Goal: Task Accomplishment & Management: Use online tool/utility

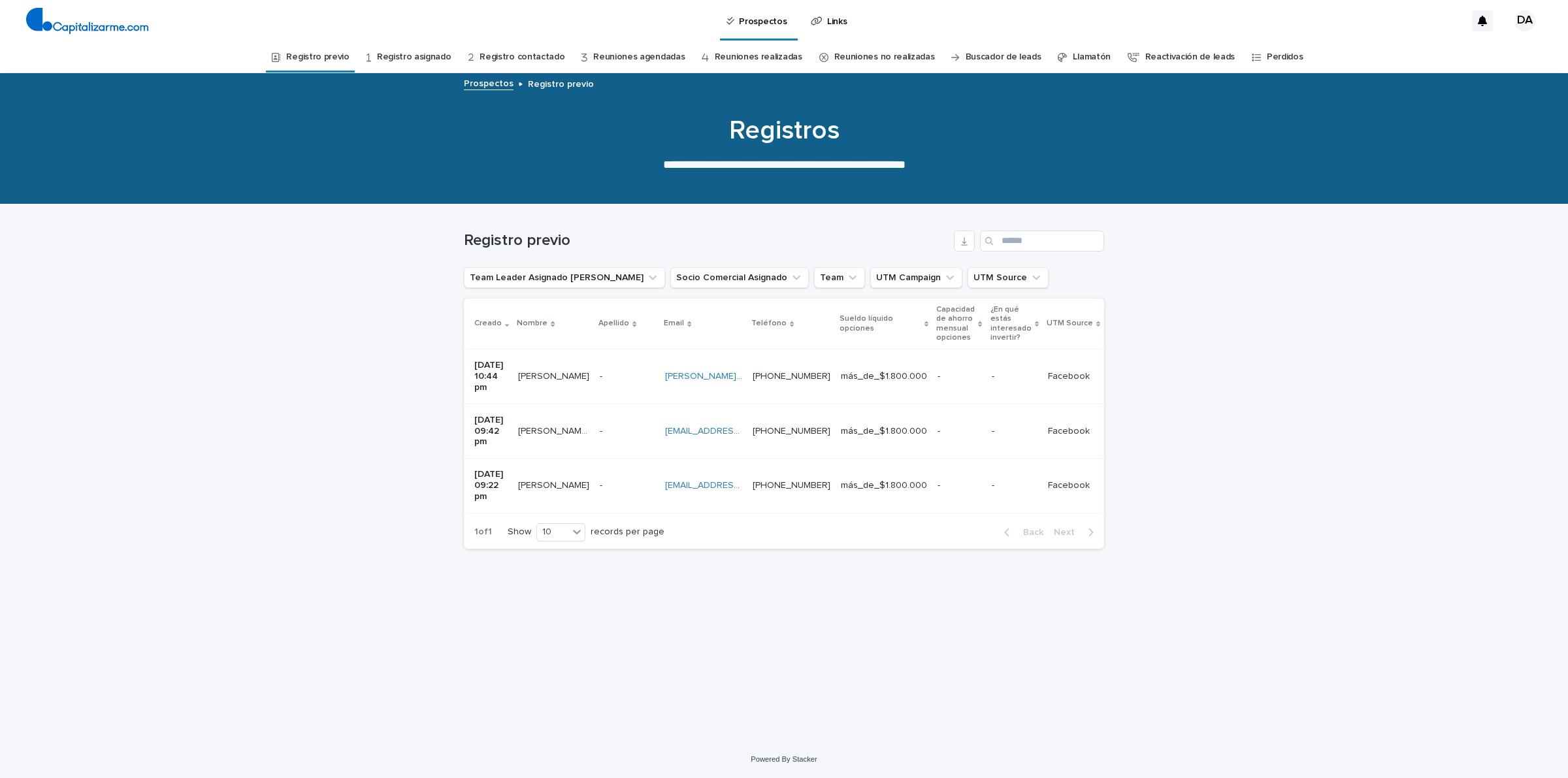
scroll to position [0, 439]
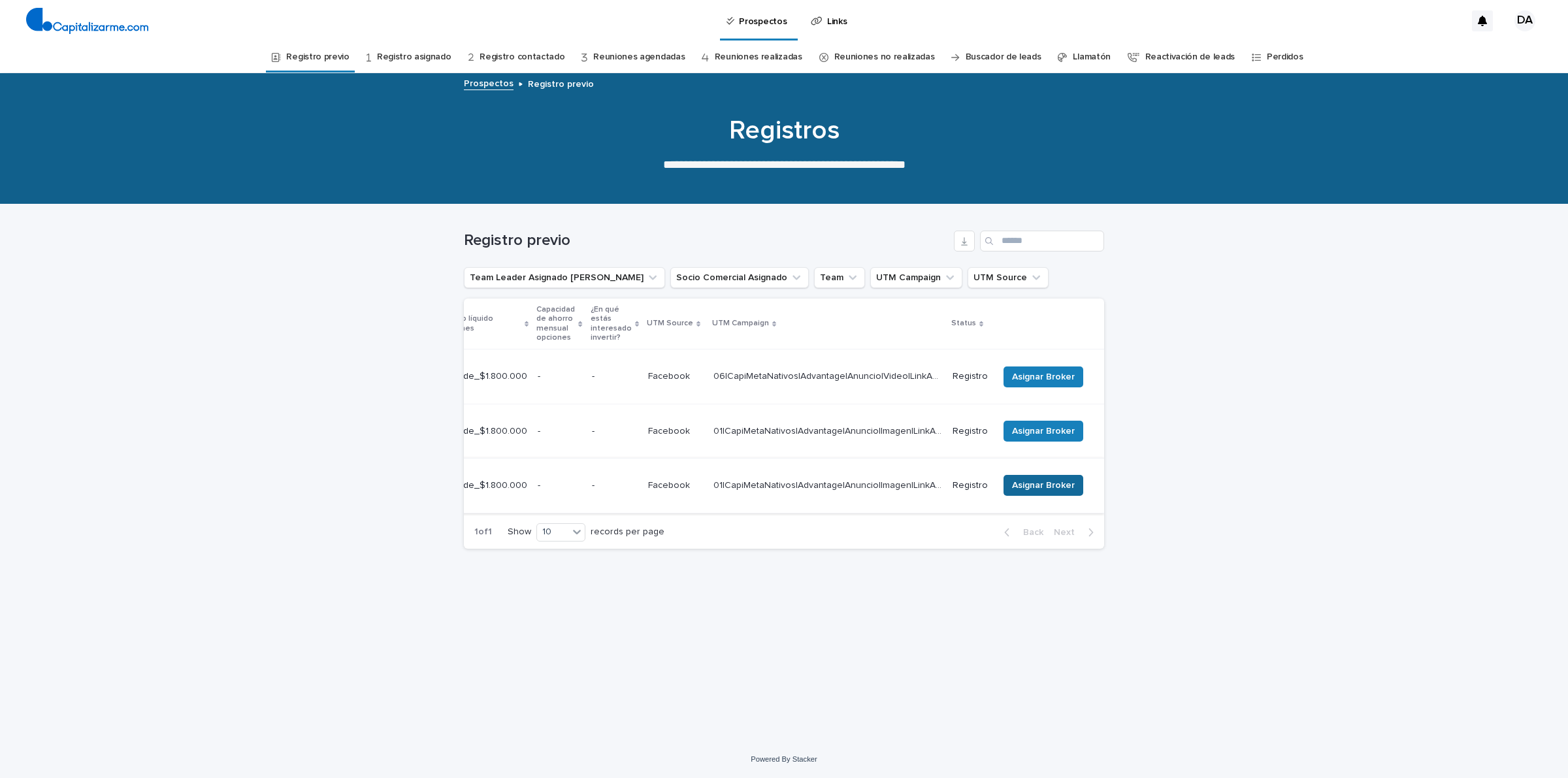
click at [1053, 479] on span "Asignar Broker" at bounding box center [1043, 485] width 62 height 13
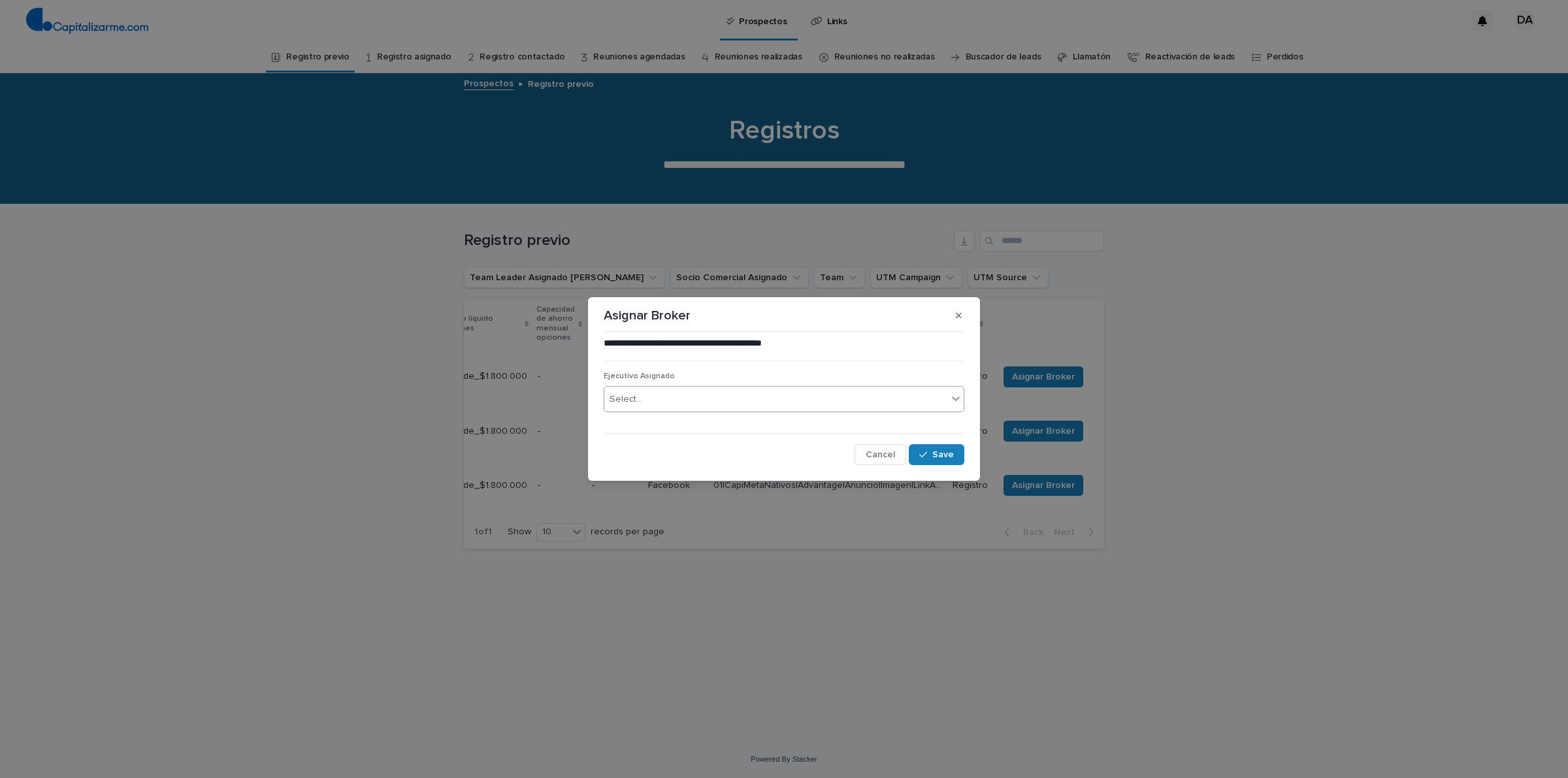
click at [810, 403] on div "Select..." at bounding box center [776, 399] width 343 height 21
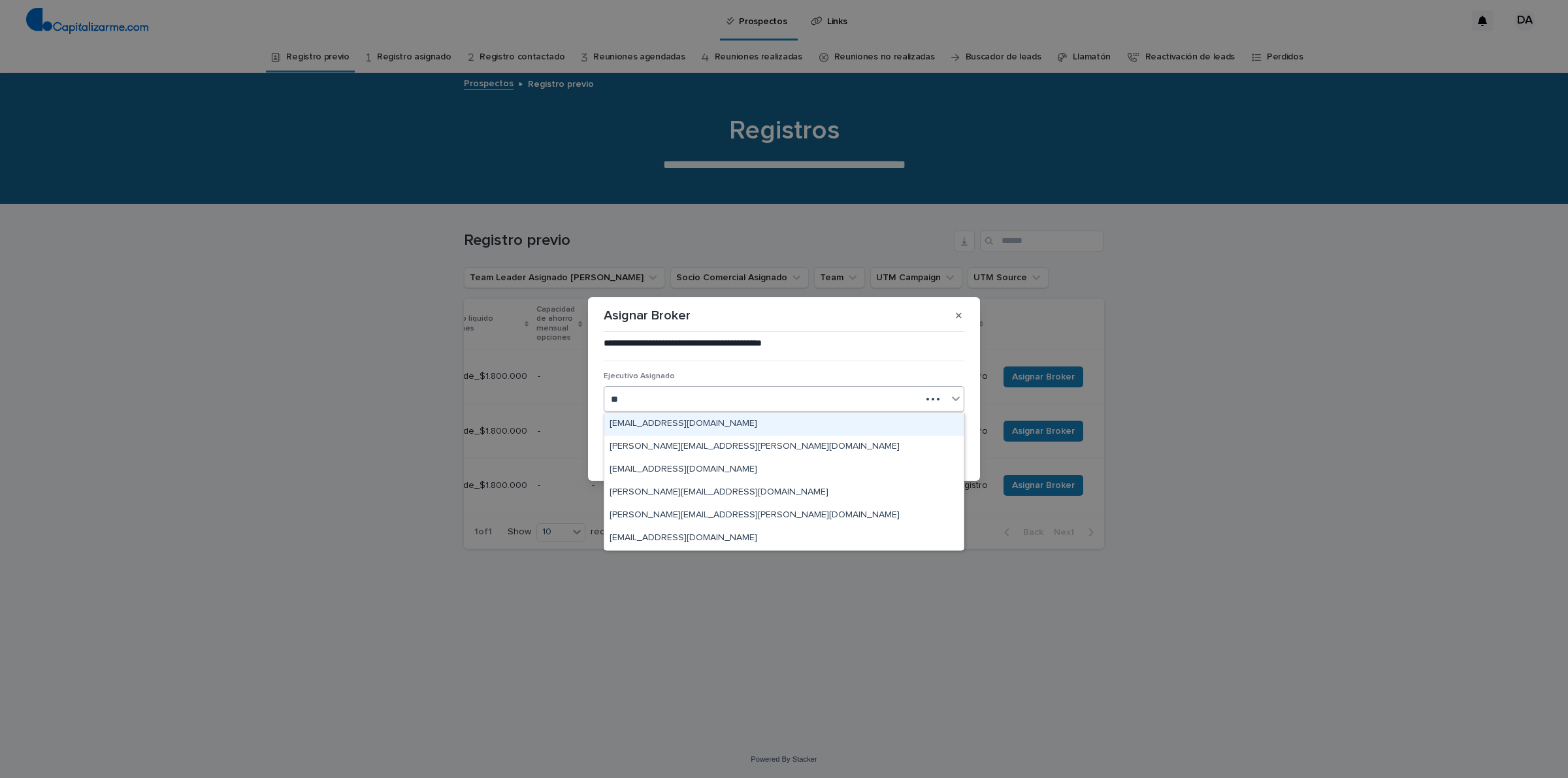
type input "*"
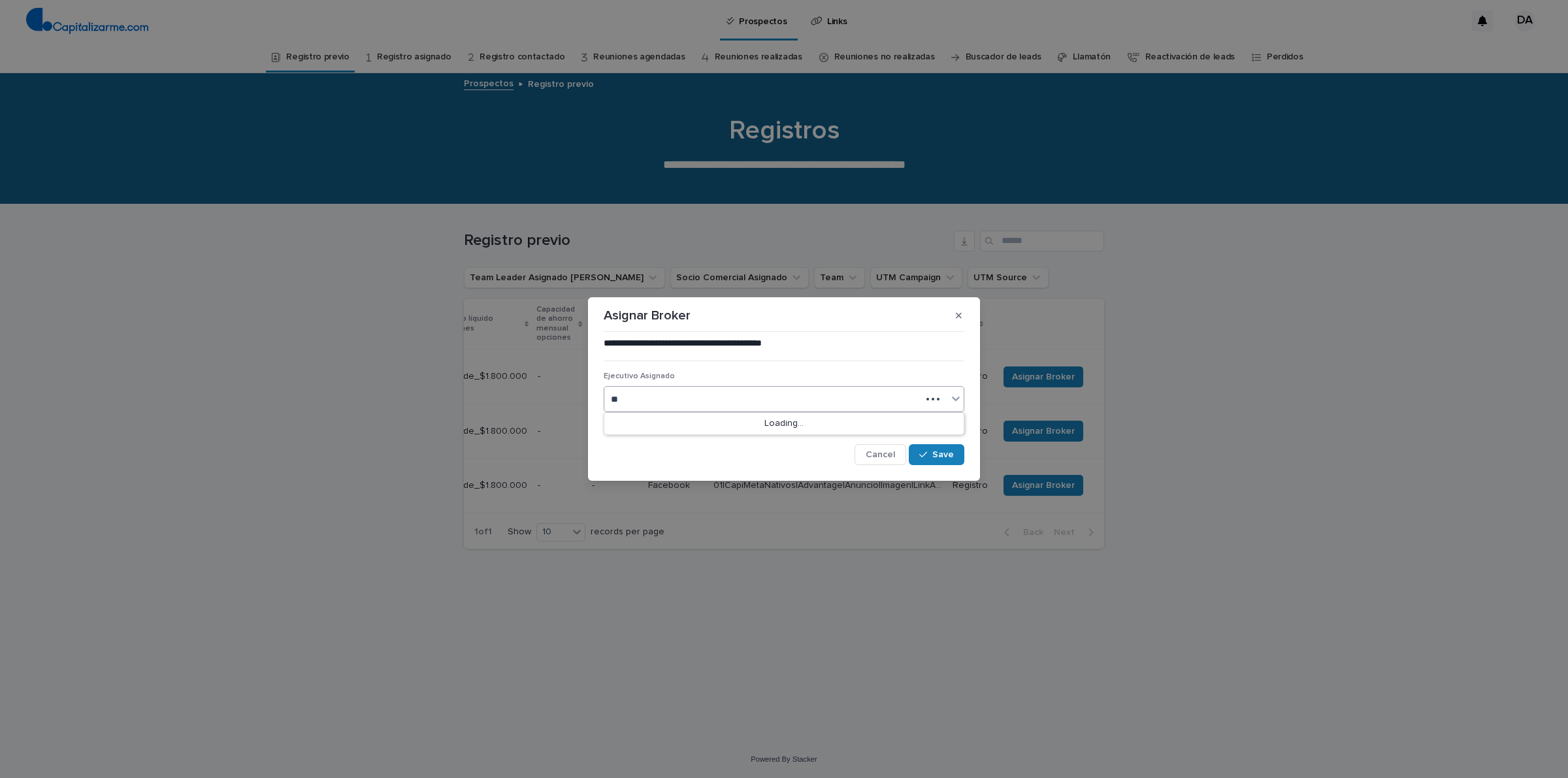
type input "*"
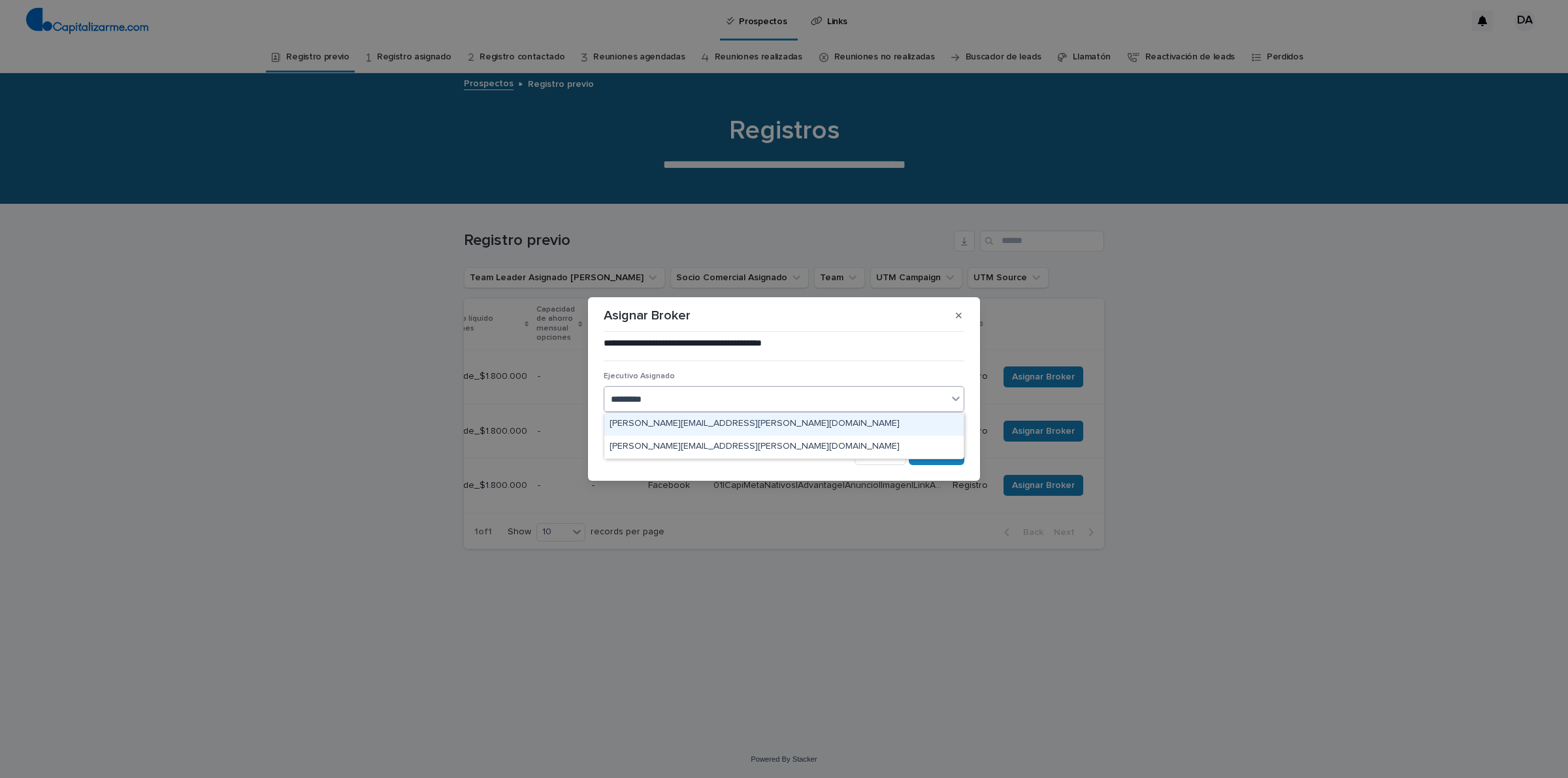
type input "**********"
click at [704, 421] on div "[PERSON_NAME][EMAIL_ADDRESS][PERSON_NAME][DOMAIN_NAME]" at bounding box center [784, 424] width 360 height 23
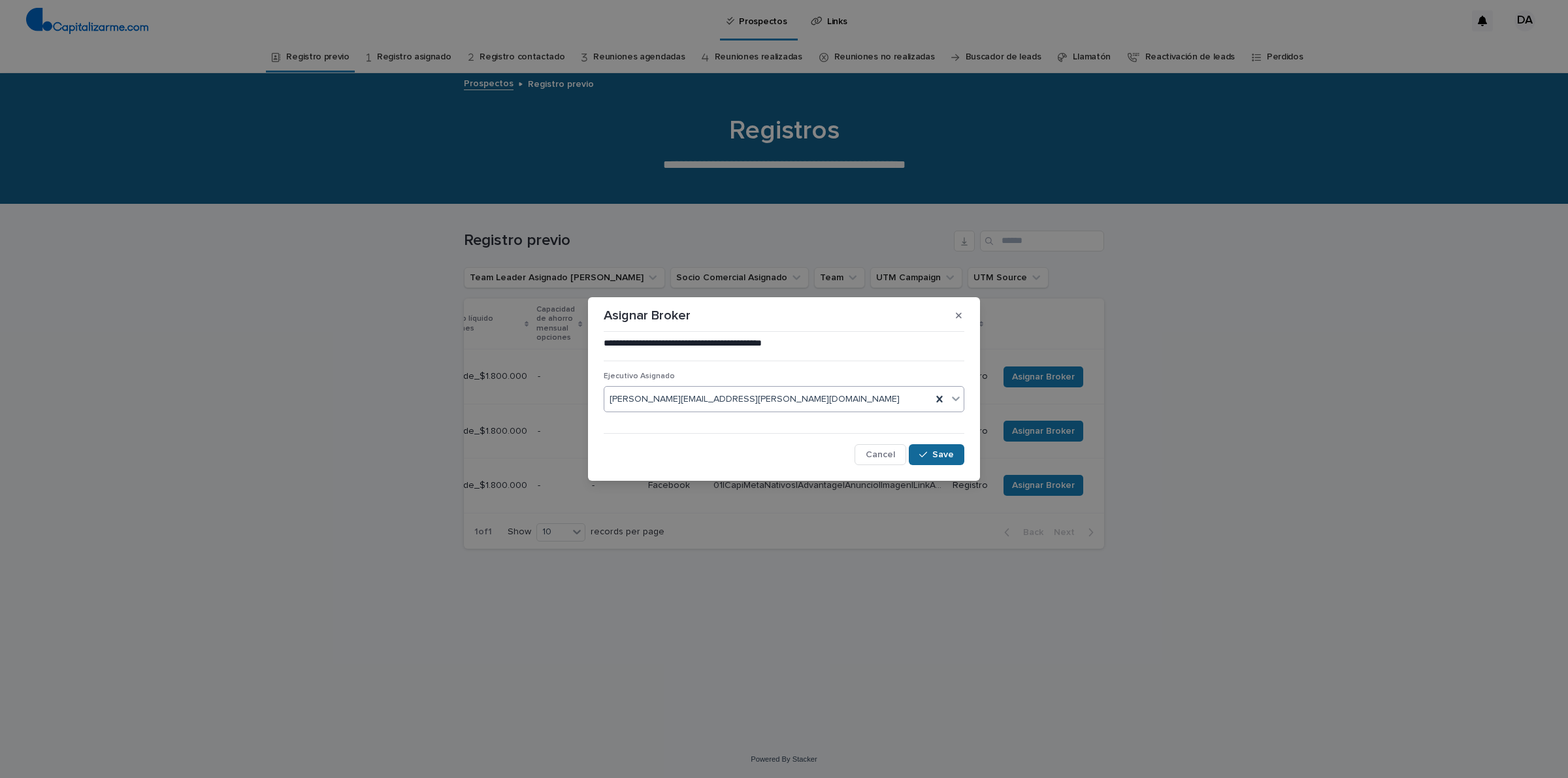
click at [945, 452] on span "Save" at bounding box center [942, 455] width 21 height 9
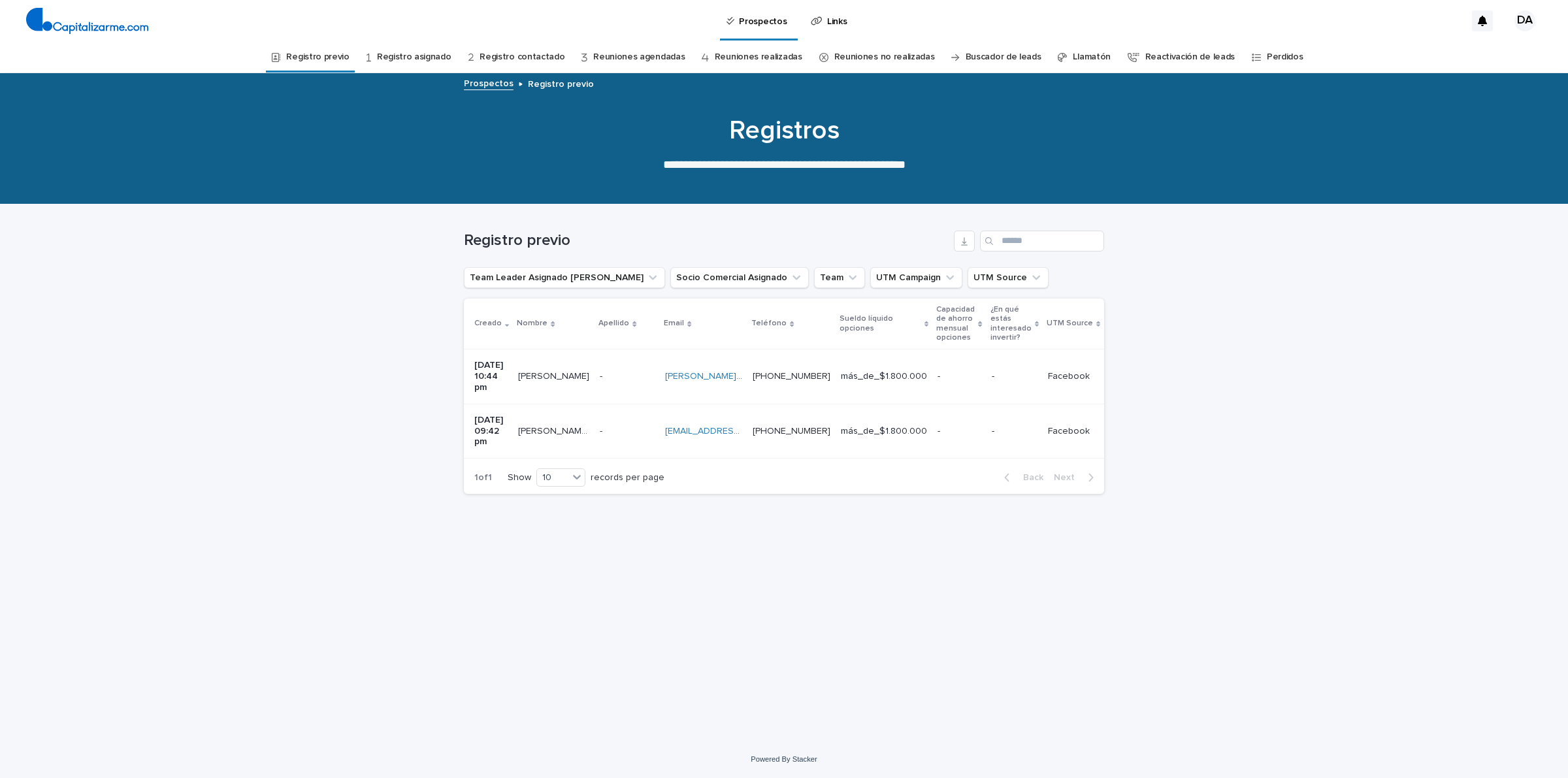
scroll to position [0, 409]
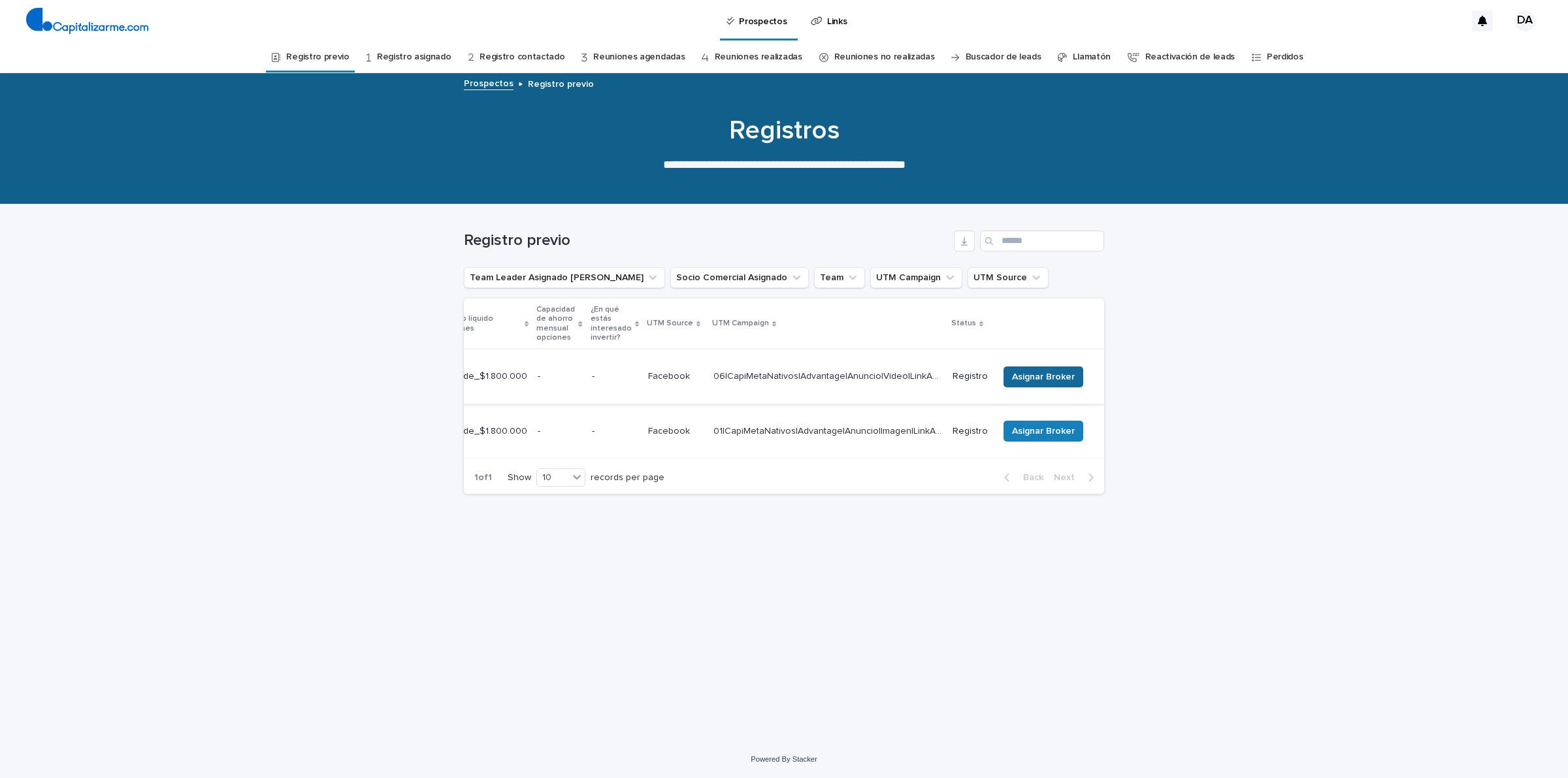
click at [1051, 366] on button "Asignar Broker" at bounding box center [1043, 376] width 80 height 21
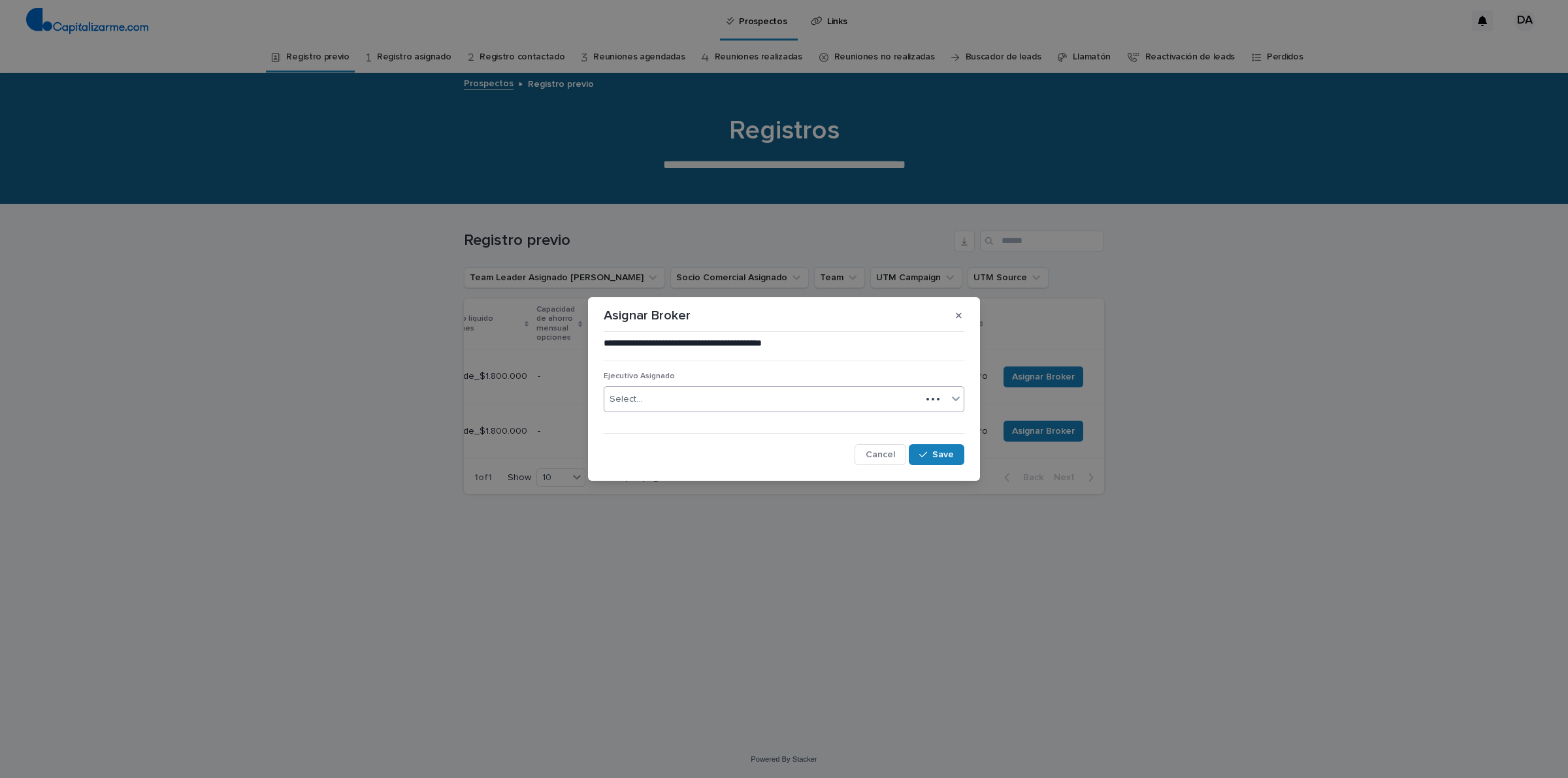
click at [739, 405] on div "Select..." at bounding box center [762, 399] width 317 height 21
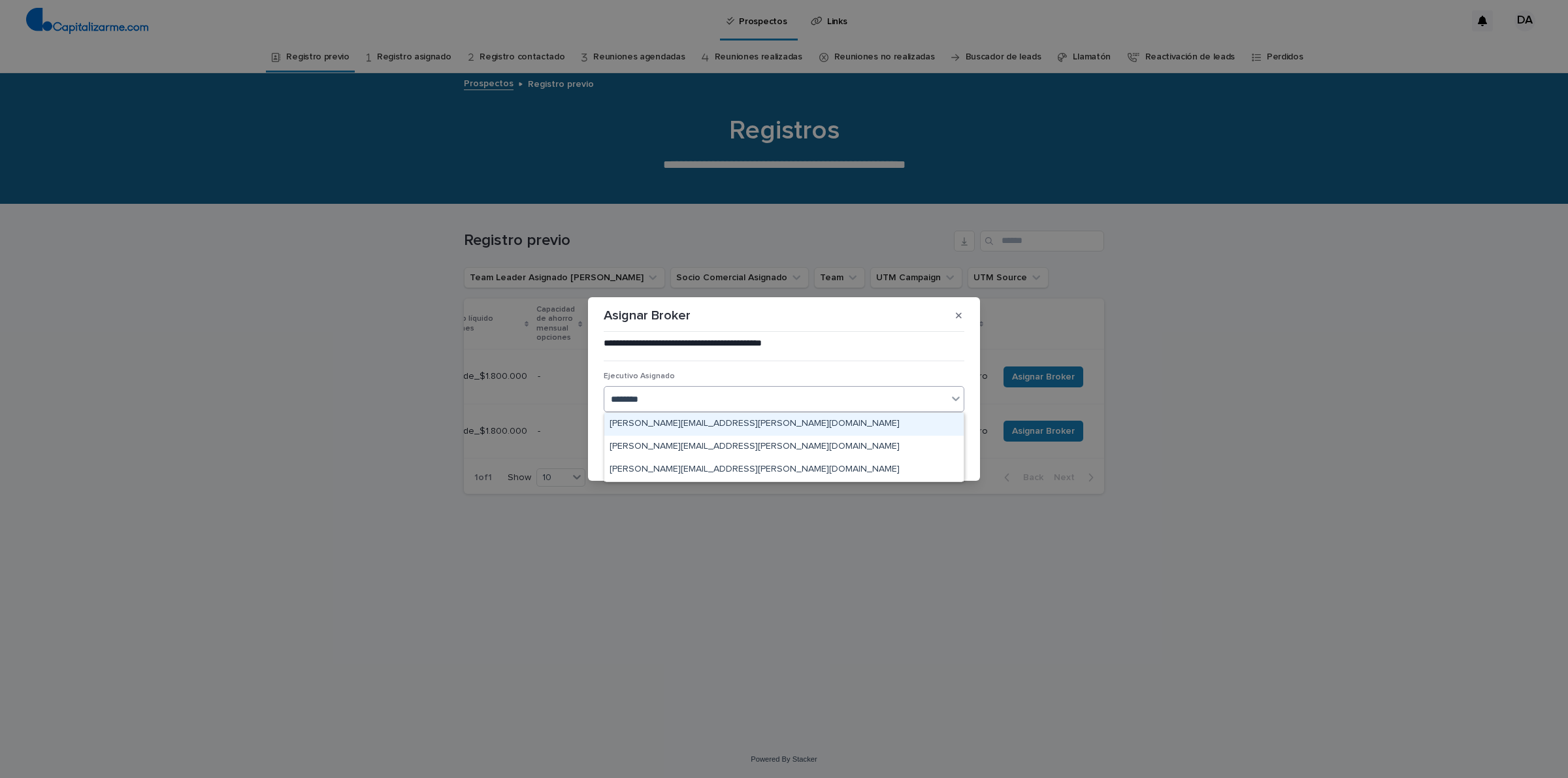
type input "*********"
click at [720, 426] on div "[PERSON_NAME][EMAIL_ADDRESS][PERSON_NAME][DOMAIN_NAME]" at bounding box center [784, 424] width 360 height 23
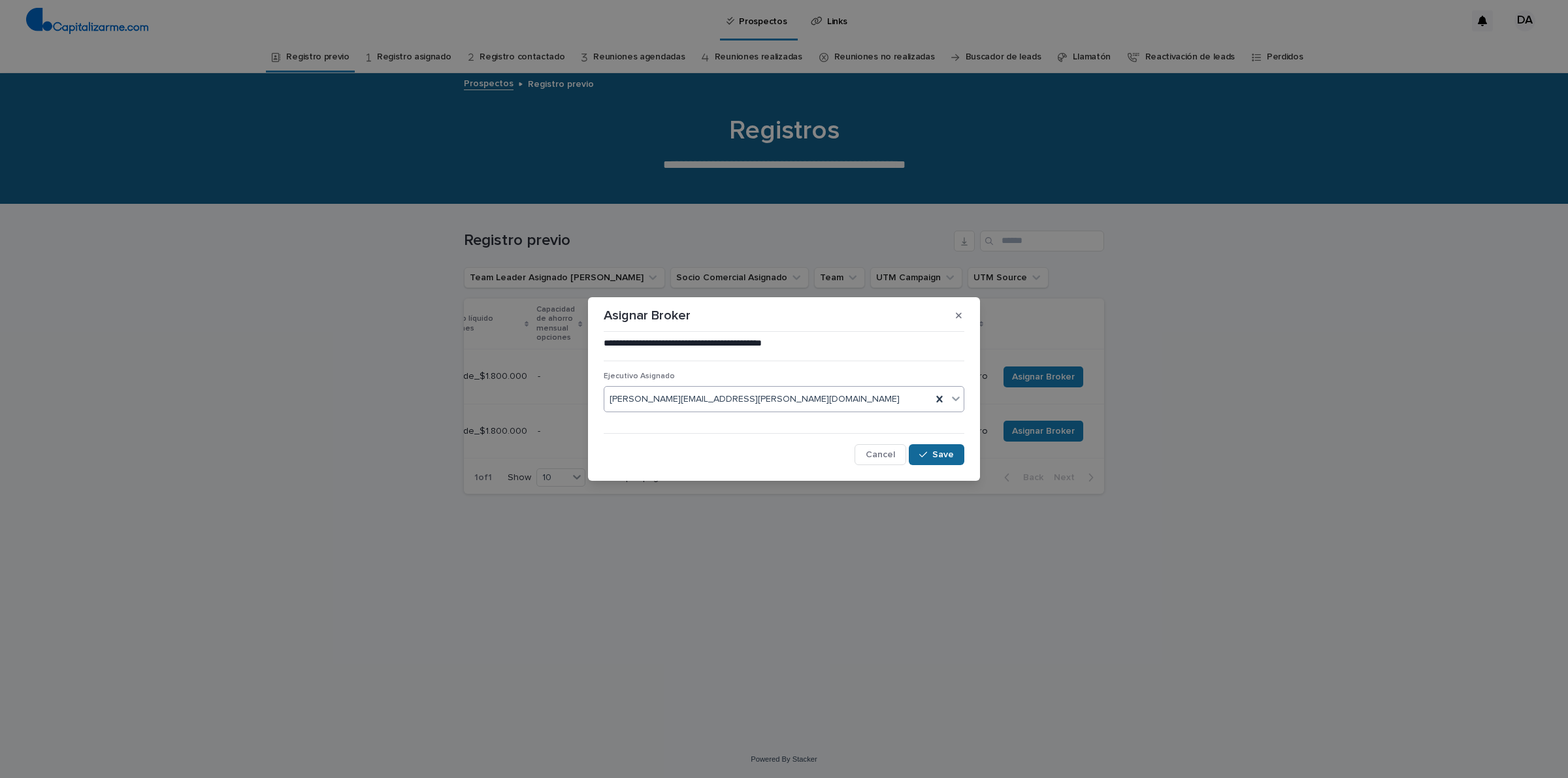
drag, startPoint x: 938, startPoint y: 460, endPoint x: 947, endPoint y: 461, distance: 9.1
click at [938, 460] on button "Save" at bounding box center [936, 454] width 56 height 21
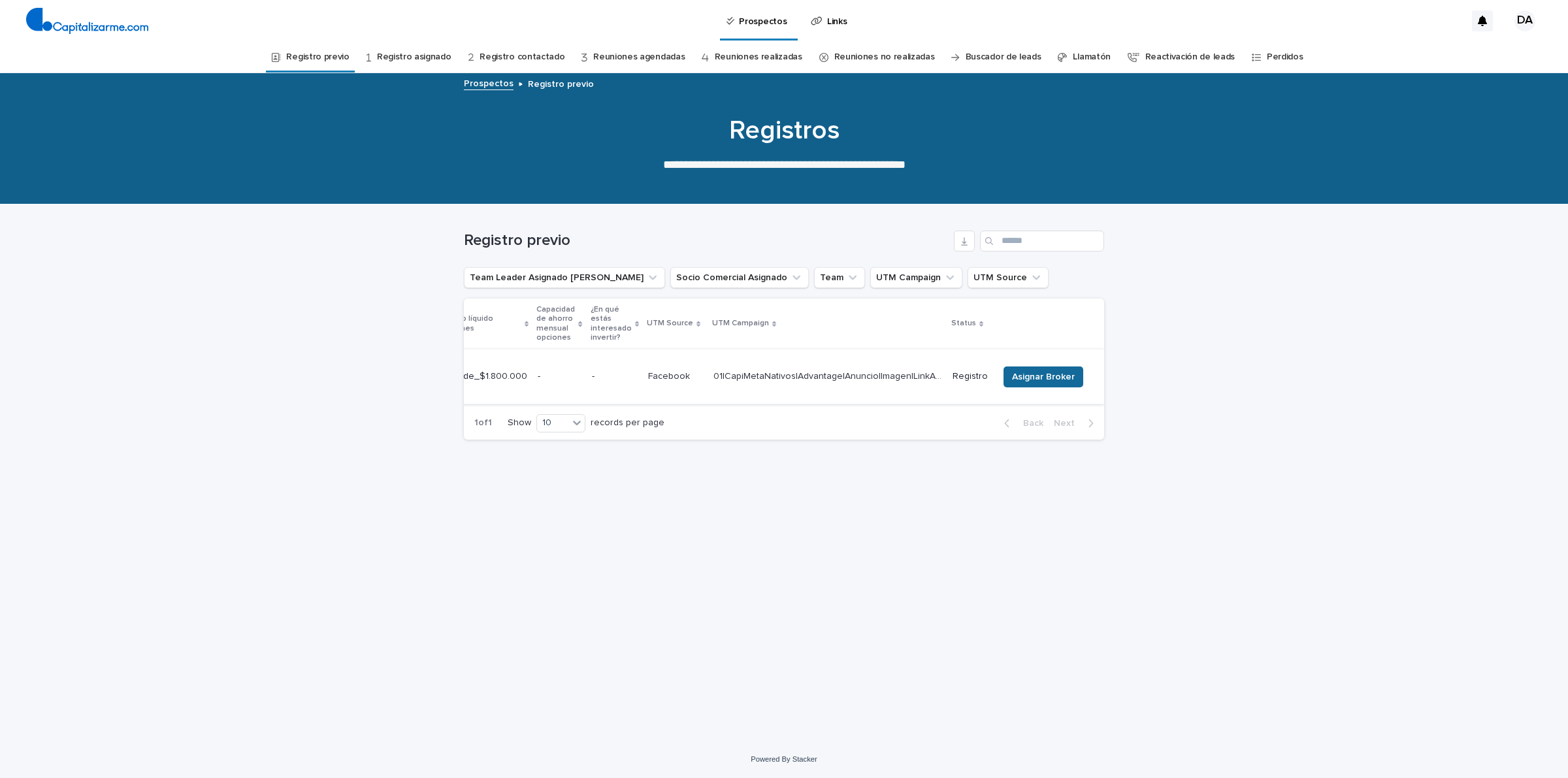
click at [1031, 376] on span "Asignar Broker" at bounding box center [1043, 377] width 62 height 13
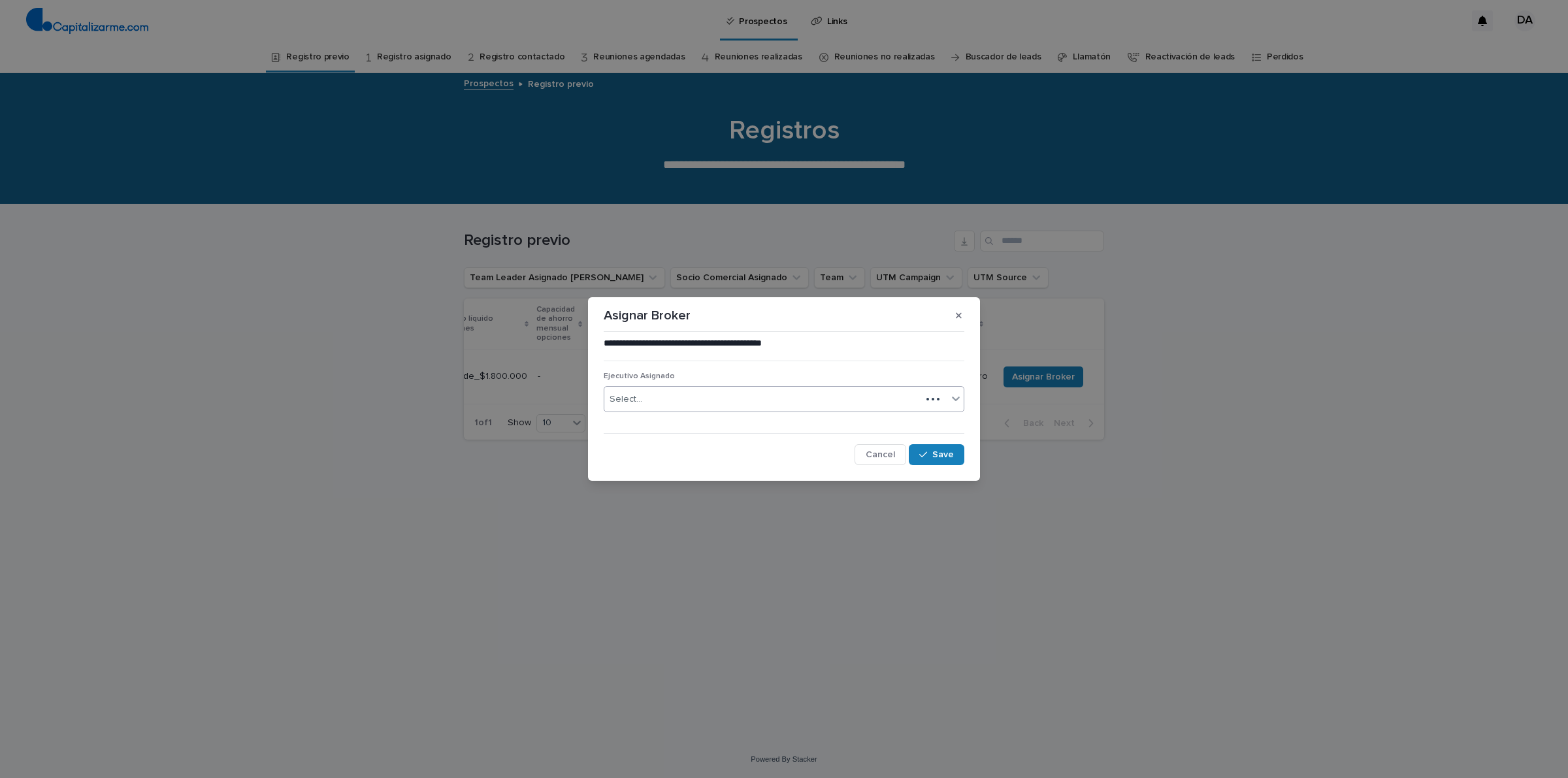
click at [764, 392] on div "Select..." at bounding box center [762, 399] width 317 height 21
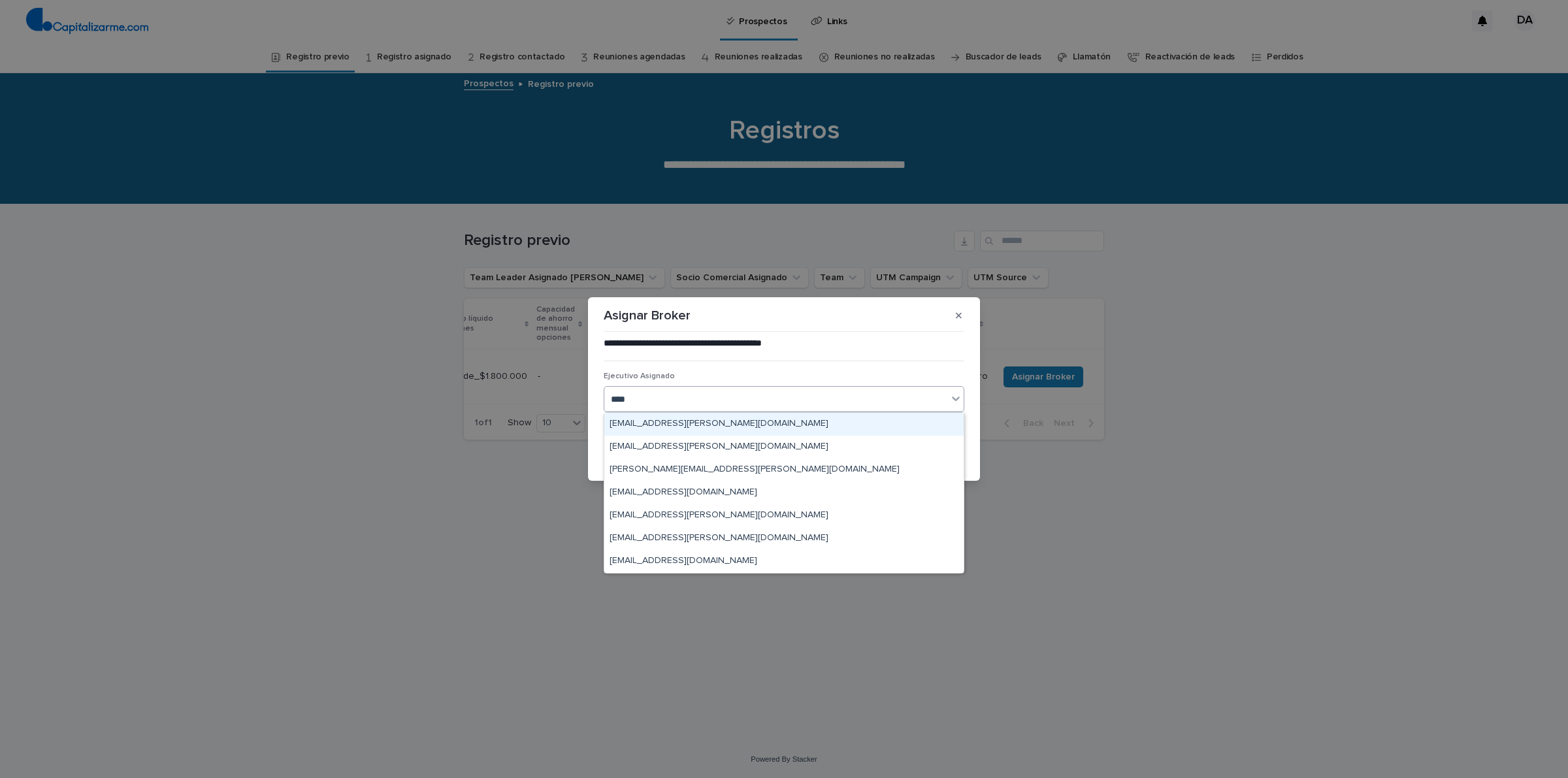
type input "*****"
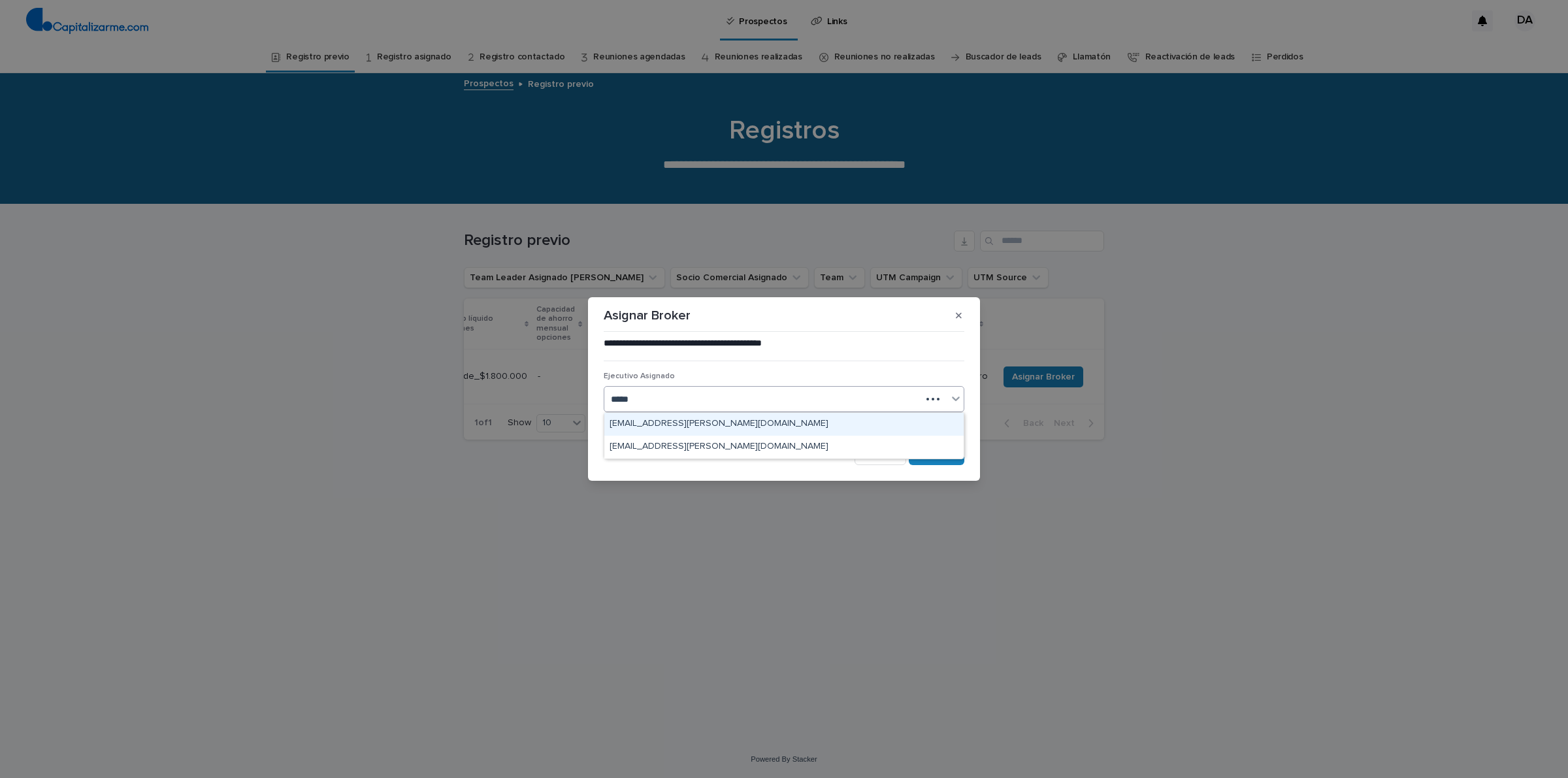
click at [716, 422] on div "[EMAIL_ADDRESS][PERSON_NAME][DOMAIN_NAME]" at bounding box center [784, 424] width 360 height 23
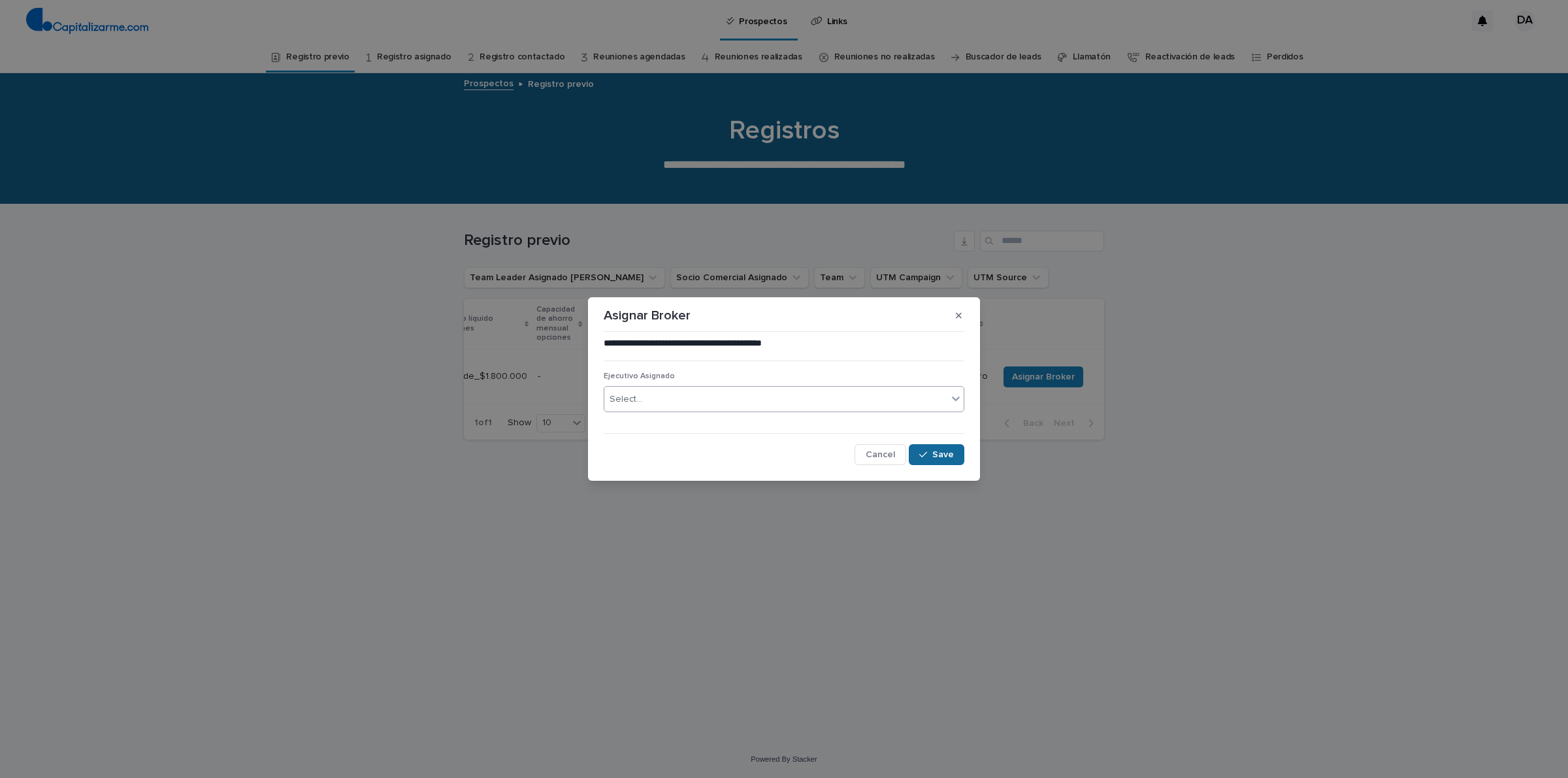
click at [942, 459] on span "Save" at bounding box center [942, 455] width 21 height 9
